Goal: Find specific page/section: Find specific page/section

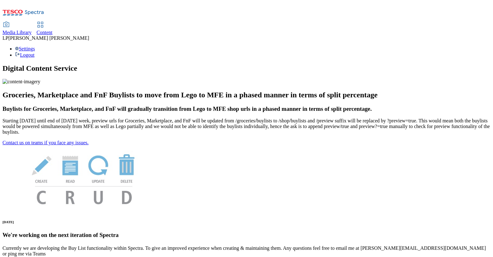
click at [32, 30] on div "Media Library" at bounding box center [17, 33] width 29 height 6
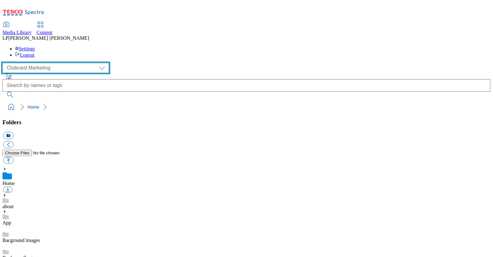
click at [33, 63] on select "Clubcard Marketing Demo Dotcom UK Emails GHS Marketing UK GHS Product UK GHS RO…" at bounding box center [56, 68] width 106 height 10
click at [4, 63] on select "Clubcard Marketing Demo Dotcom UK Emails GHS Marketing UK GHS Product UK GHS RO…" at bounding box center [56, 68] width 106 height 10
click at [44, 63] on select "Clubcard Marketing Demo Dotcom UK Emails GHS Marketing UK GHS Product UK GHS RO…" at bounding box center [56, 68] width 106 height 10
select select "flare-clubcard-mktg"
click at [4, 63] on select "Clubcard Marketing Demo Dotcom UK Emails GHS Marketing UK GHS Product UK GHS RO…" at bounding box center [56, 68] width 106 height 10
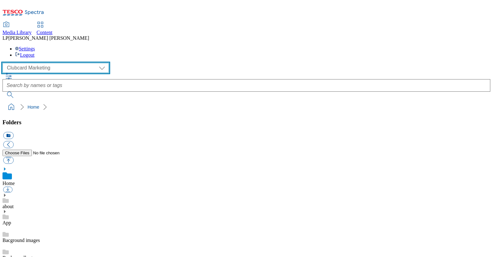
scroll to position [188, 0]
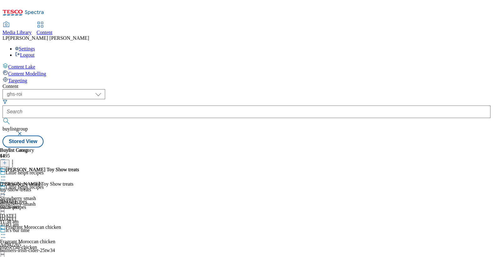
select select "ghs-roi"
